Goal: Navigation & Orientation: Locate item on page

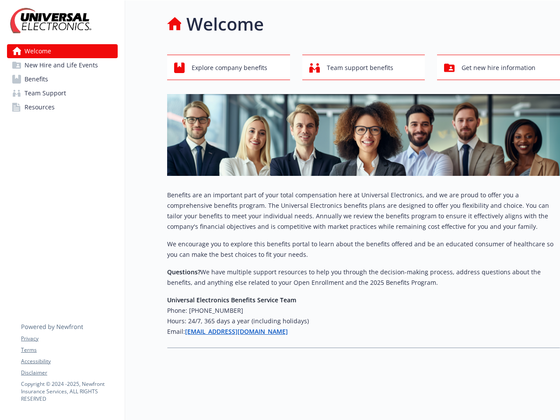
click at [280, 210] on p "Benefits are an important part of your total compensation here at Universal Ele…" at bounding box center [363, 211] width 393 height 42
click at [69, 361] on link "Accessibility" at bounding box center [69, 361] width 96 height 8
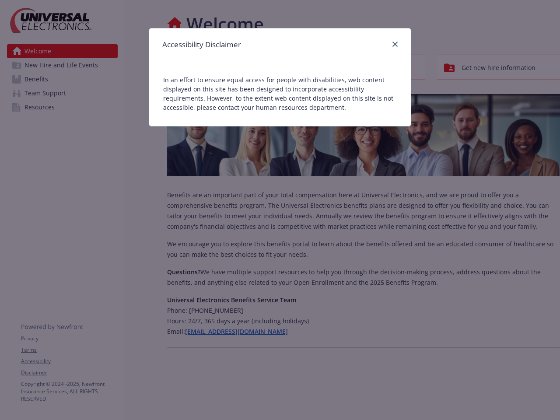
click at [69, 373] on div "Accessibility Disclaimer In an effort to ensure equal access for people with di…" at bounding box center [280, 210] width 560 height 420
click at [228, 67] on div "In an effort to ensure equal access for people with disabilities, web content d…" at bounding box center [280, 93] width 262 height 65
click at [364, 67] on div "In an effort to ensure equal access for people with disabilities, web content d…" at bounding box center [280, 93] width 262 height 65
click at [498, 67] on div "Accessibility Disclaimer In an effort to ensure equal access for people with di…" at bounding box center [280, 210] width 560 height 420
